Goal: Task Accomplishment & Management: Use online tool/utility

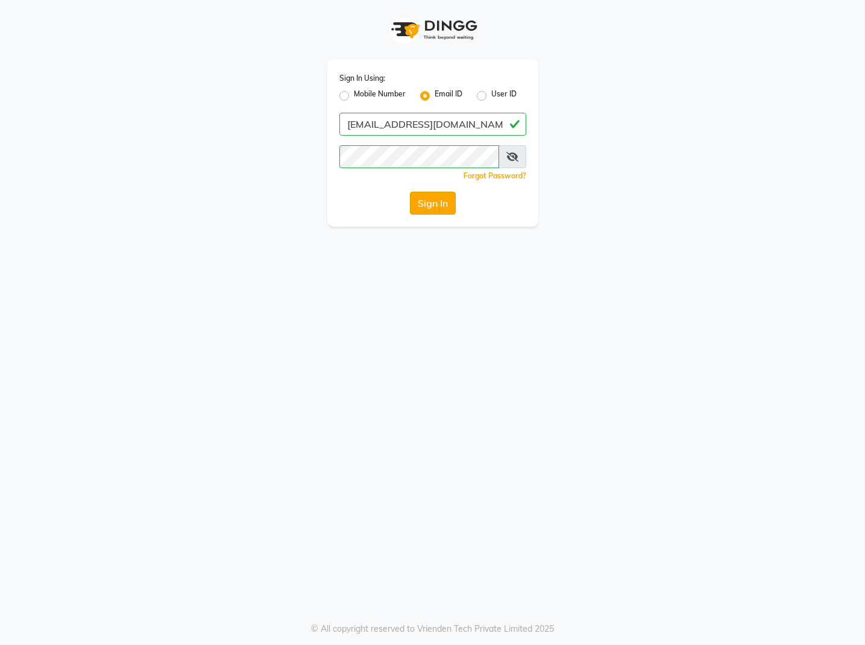
click at [429, 207] on button "Sign In" at bounding box center [433, 203] width 46 height 23
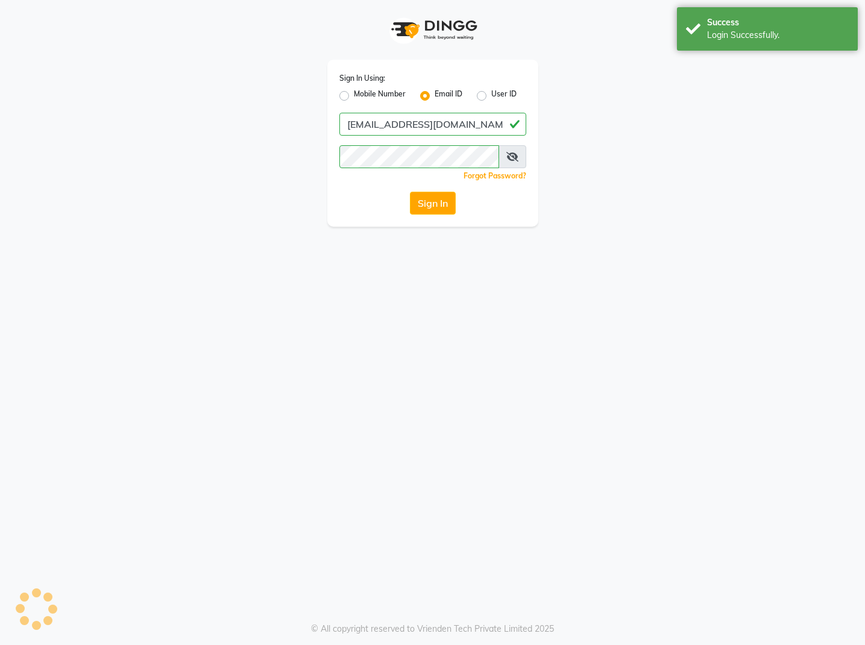
select select "service"
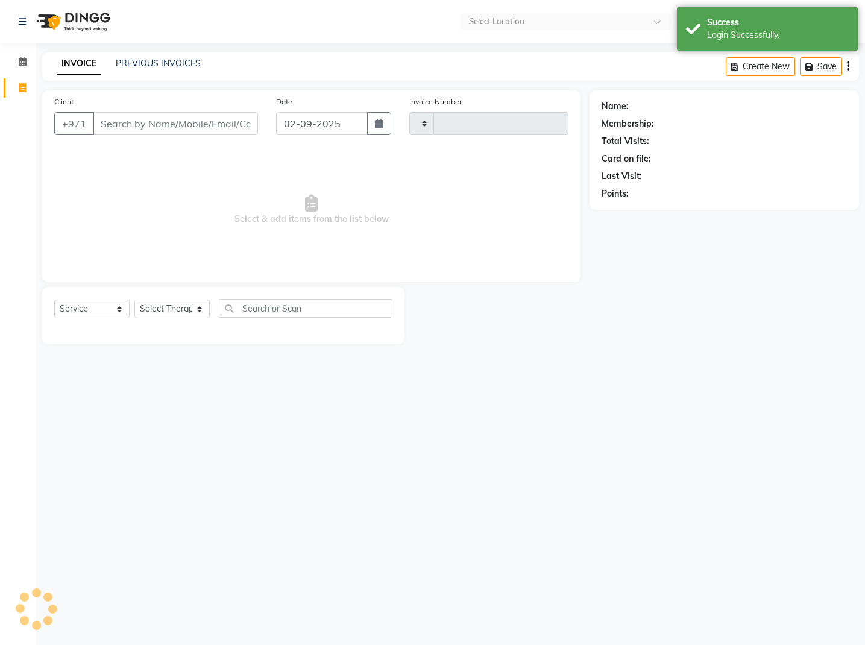
type input "0500"
select select "en"
select select "7896"
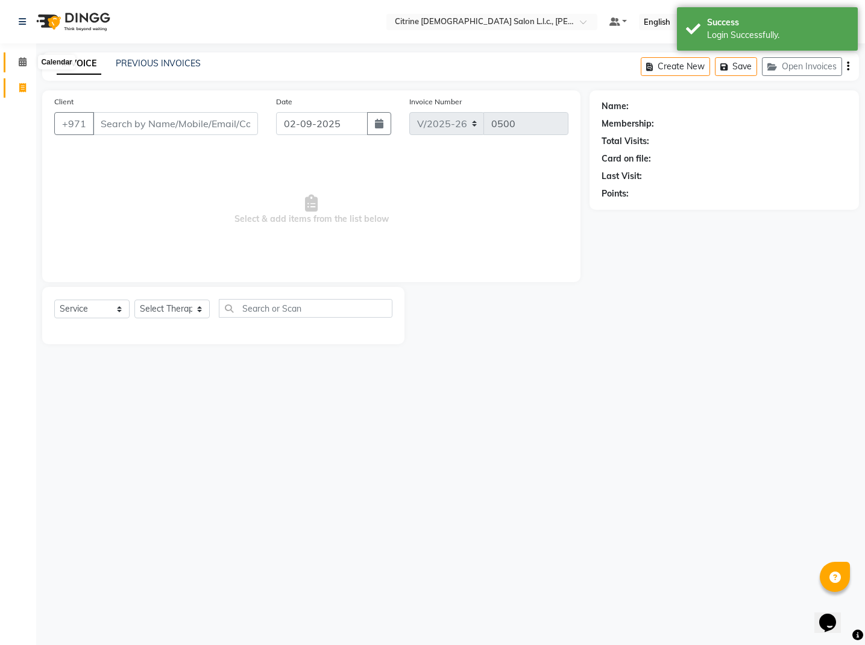
click at [21, 65] on icon at bounding box center [23, 61] width 8 height 9
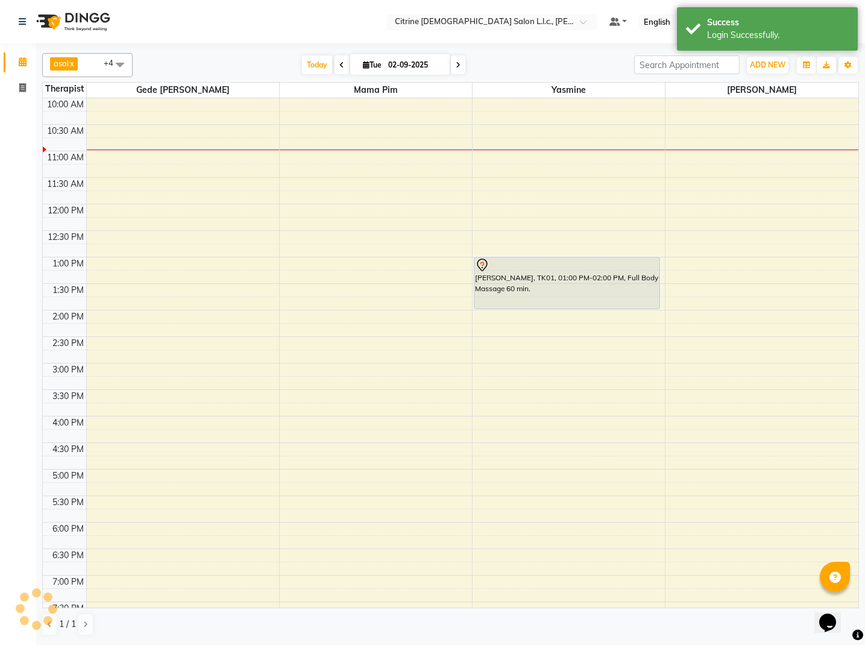
scroll to position [553, 0]
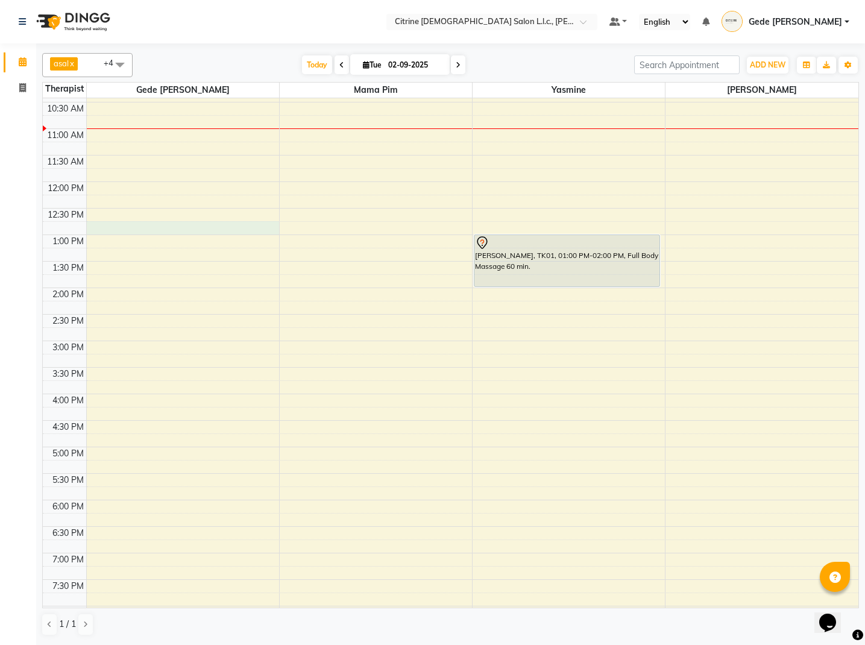
click at [109, 229] on div "12:00 AM 12:30 AM 1:00 AM 1:30 AM 2:00 AM 2:30 AM 3:00 AM 3:30 AM 4:00 AM 4:30 …" at bounding box center [451, 181] width 816 height 1273
select select "70726"
select select "765"
select select "tentative"
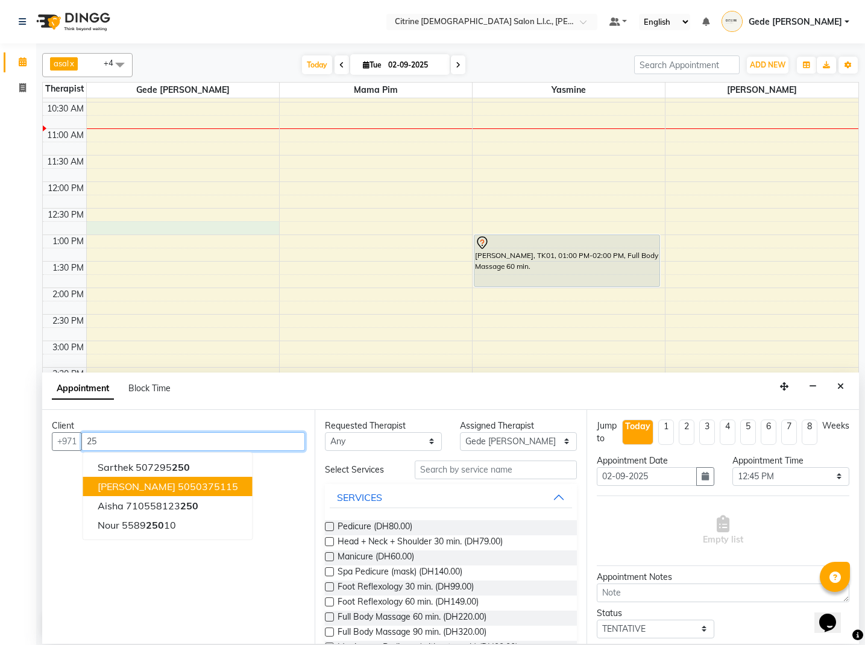
type input "2"
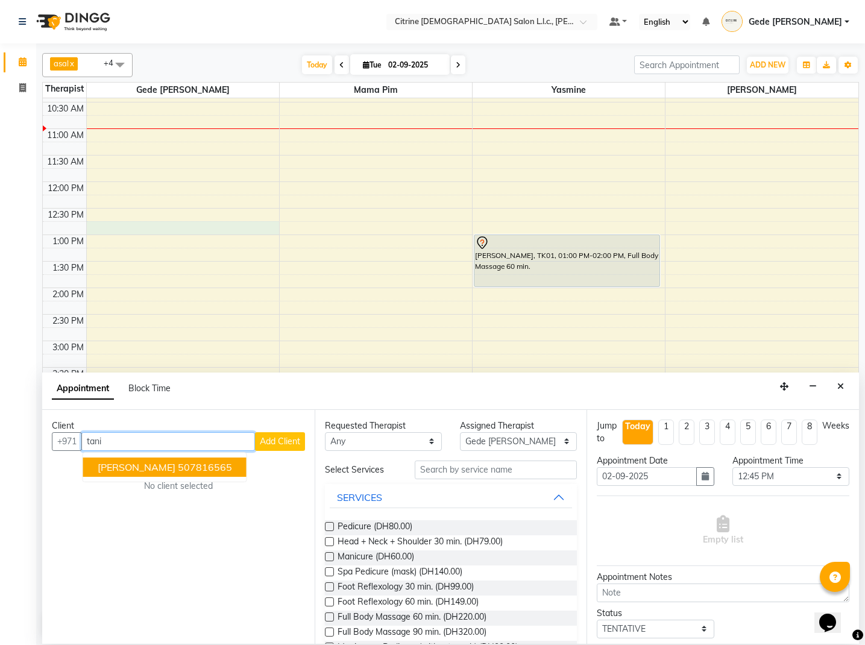
click at [178, 464] on ngb-highlight "507816565" at bounding box center [205, 467] width 54 height 12
type input "507816565"
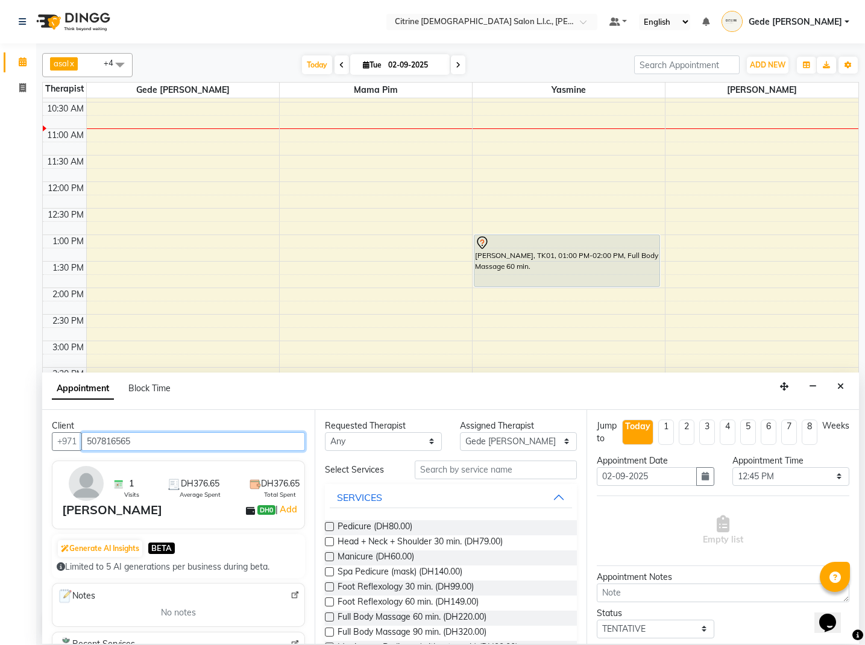
scroll to position [0, 0]
click at [459, 473] on input "text" at bounding box center [496, 470] width 162 height 19
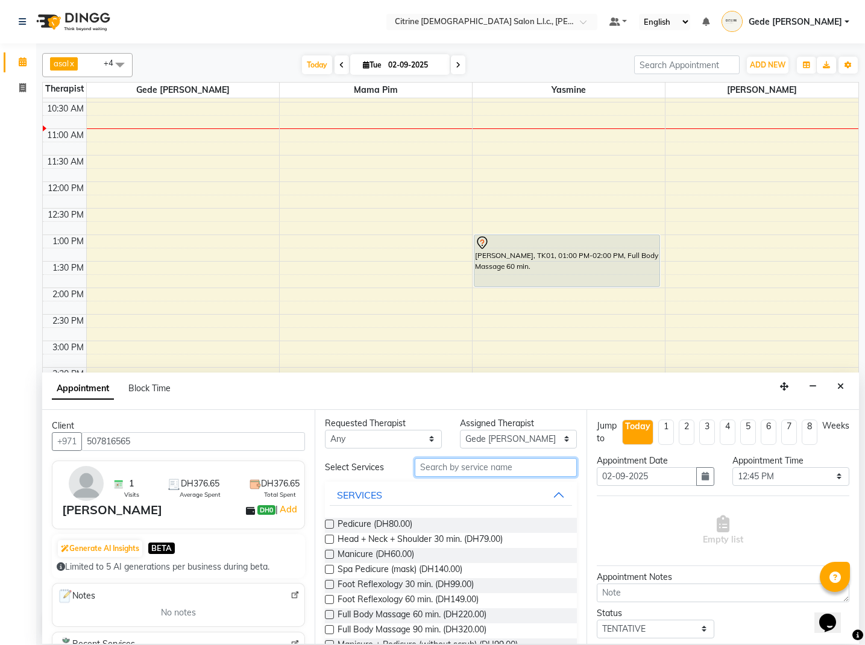
click at [455, 473] on input "text" at bounding box center [496, 467] width 162 height 19
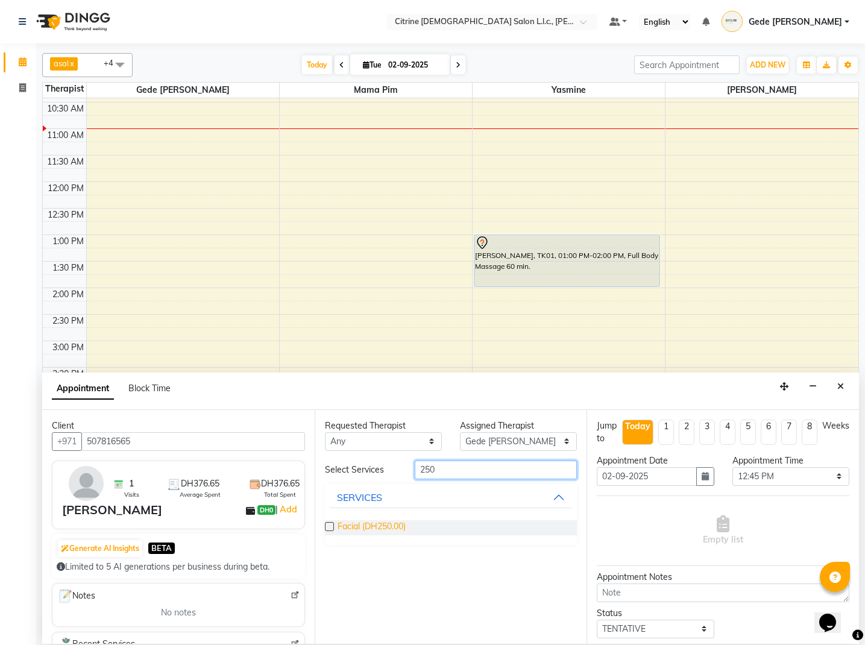
type input "250"
click at [376, 526] on span "Facial (DH250.00)" at bounding box center [372, 527] width 68 height 15
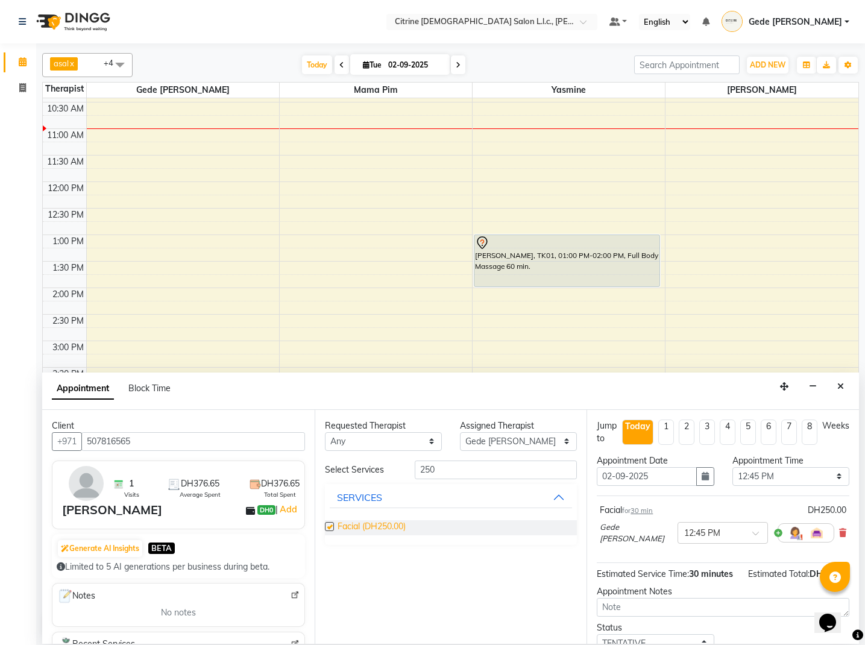
checkbox input "false"
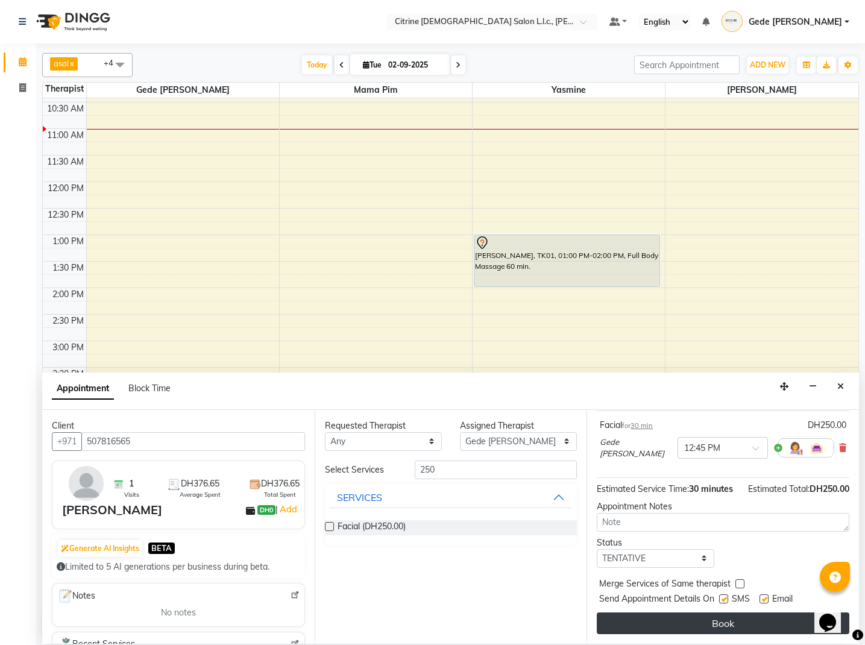
scroll to position [84, 0]
click at [672, 616] on button "Book" at bounding box center [723, 624] width 253 height 22
